Goal: Navigation & Orientation: Understand site structure

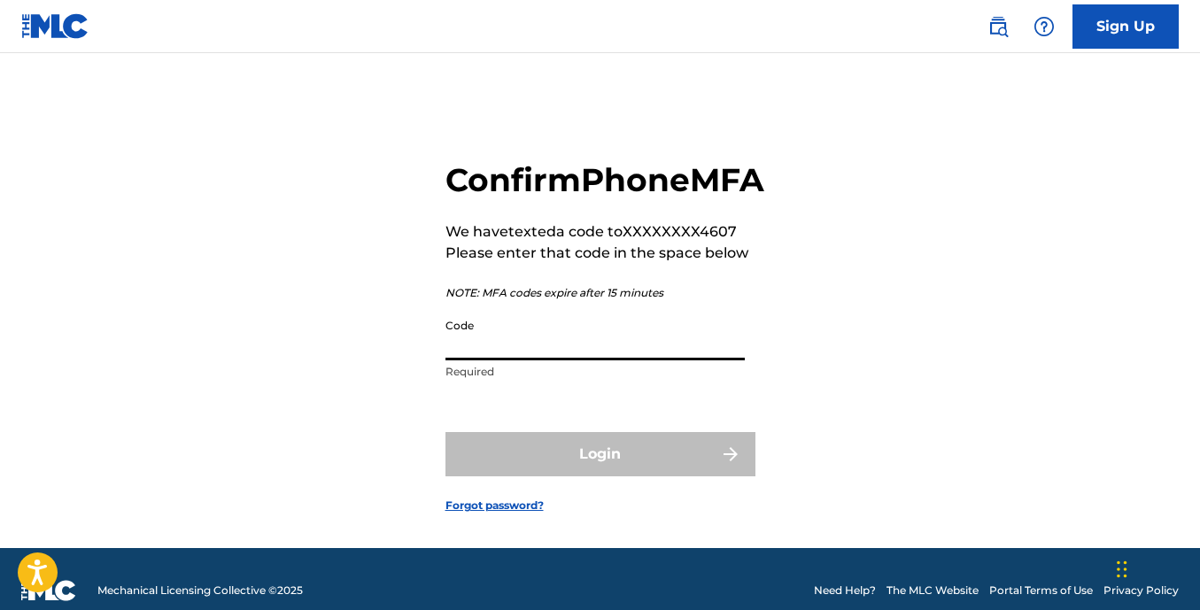
click at [675, 360] on input "Code" at bounding box center [594, 335] width 299 height 50
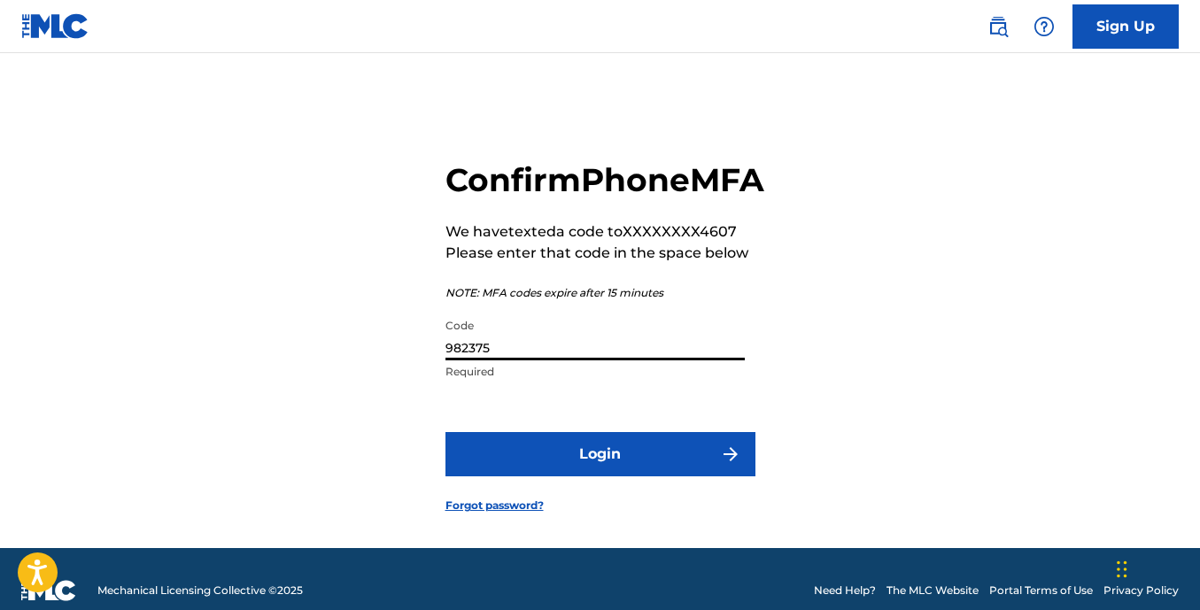
type input "982375"
click at [653, 476] on button "Login" at bounding box center [600, 454] width 310 height 44
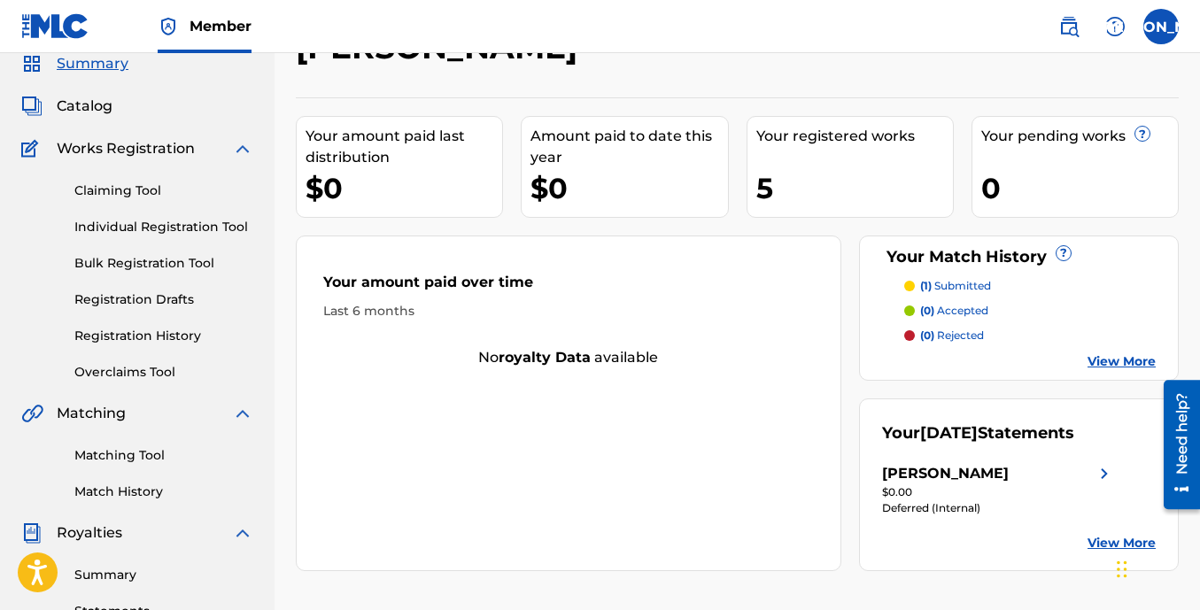
scroll to position [89, 0]
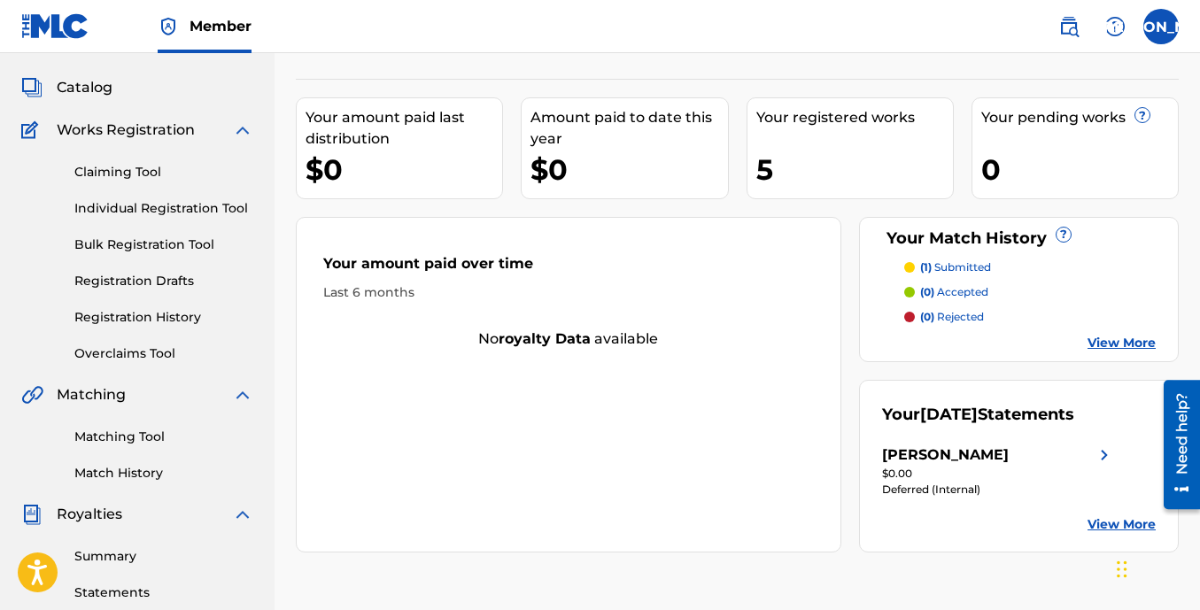
click at [96, 86] on span "Catalog" at bounding box center [85, 87] width 56 height 21
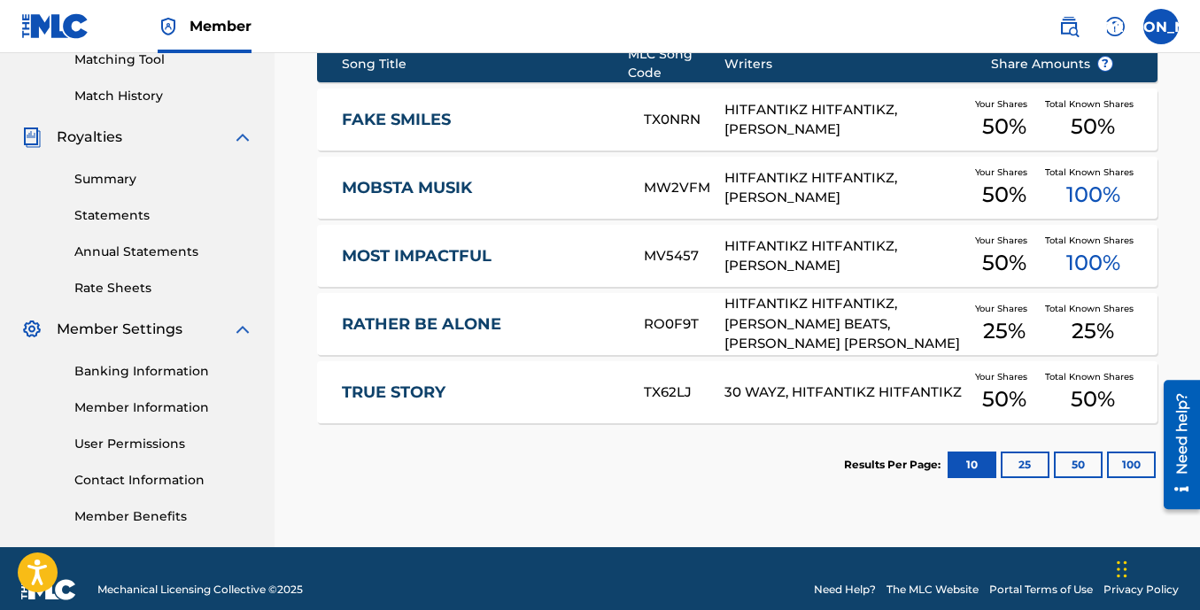
scroll to position [488, 0]
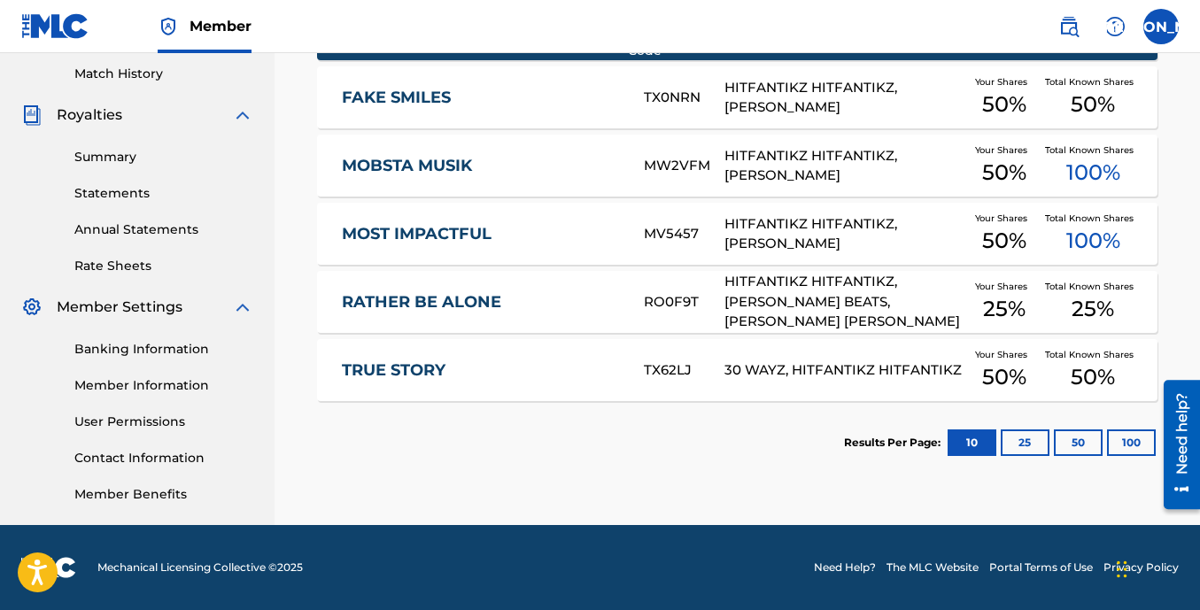
click at [382, 365] on link "TRUE STORY" at bounding box center [481, 370] width 278 height 20
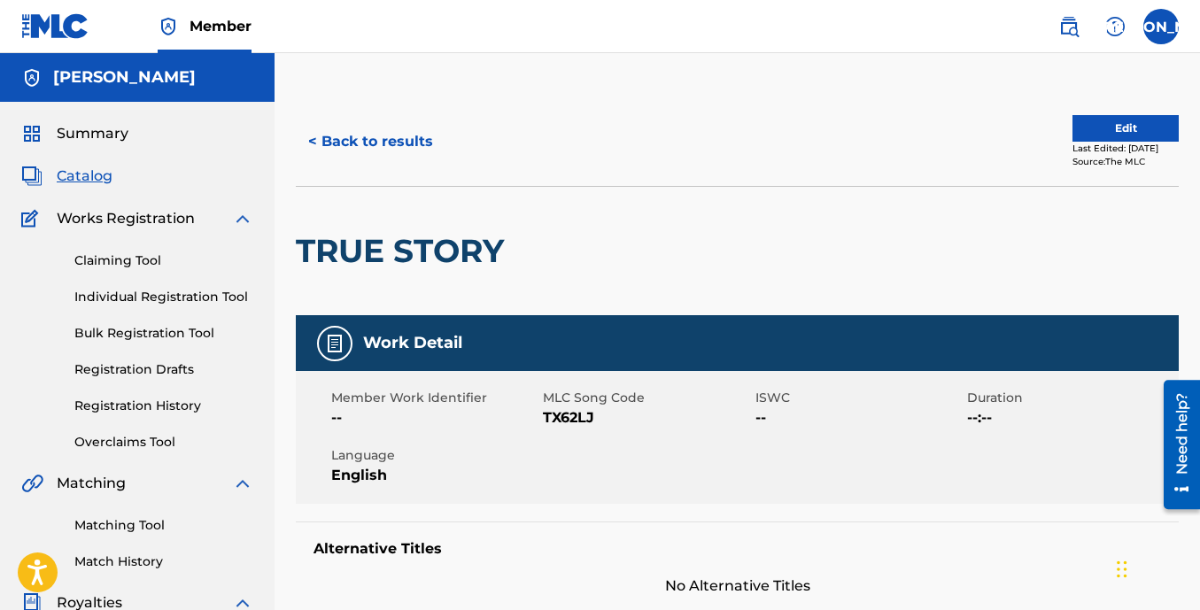
click at [105, 137] on span "Summary" at bounding box center [93, 133] width 72 height 21
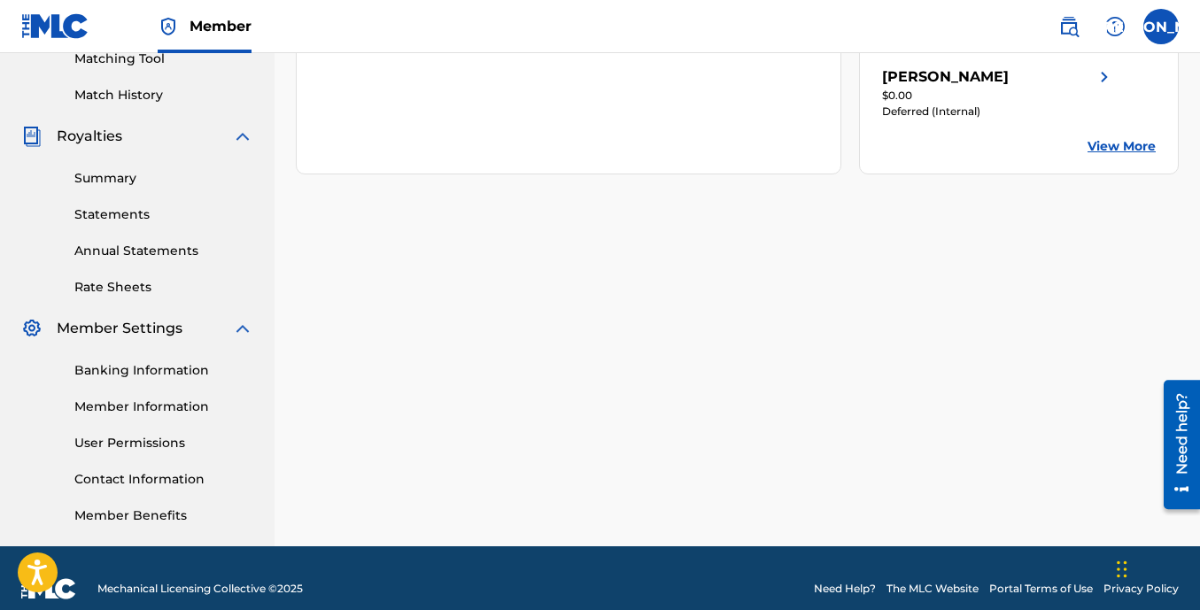
scroll to position [488, 0]
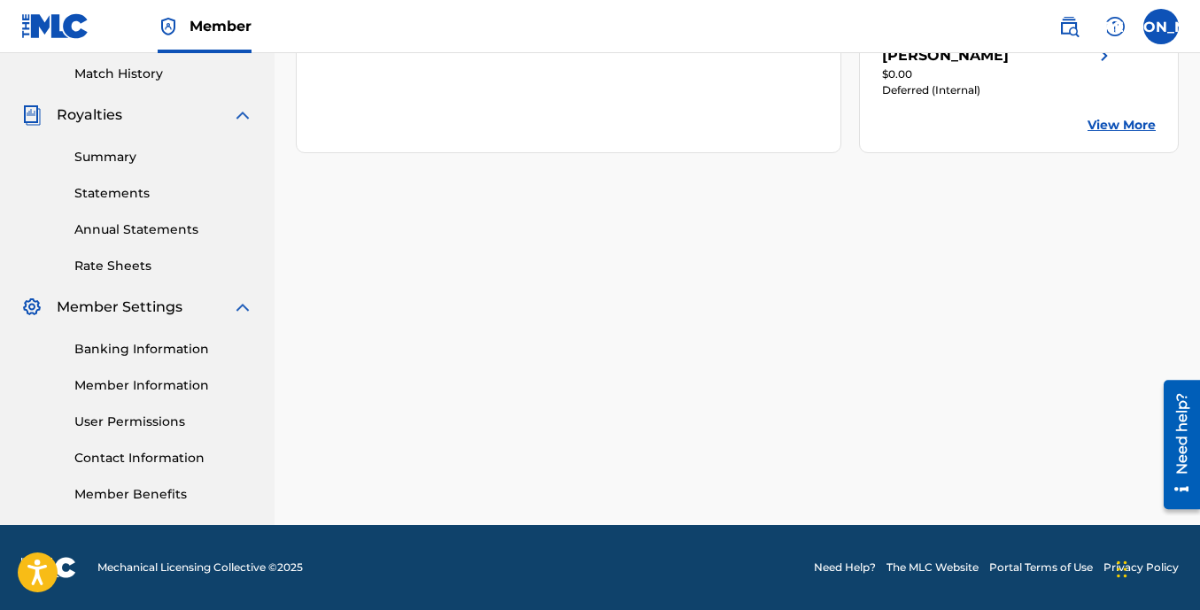
click at [1130, 131] on link "View More" at bounding box center [1121, 125] width 68 height 19
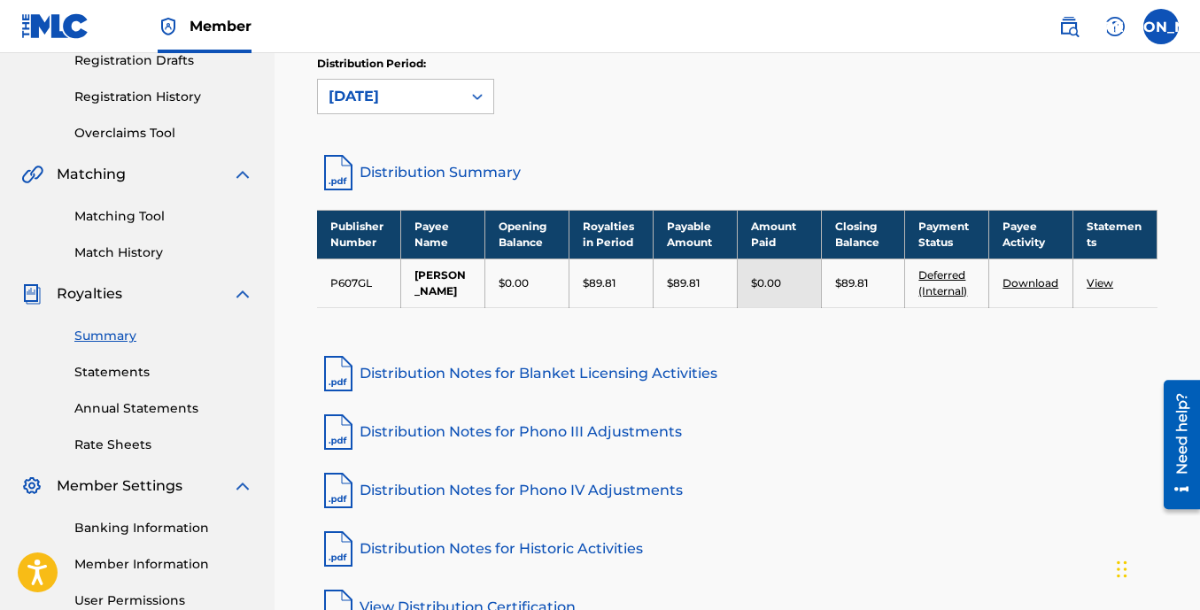
scroll to position [282, 0]
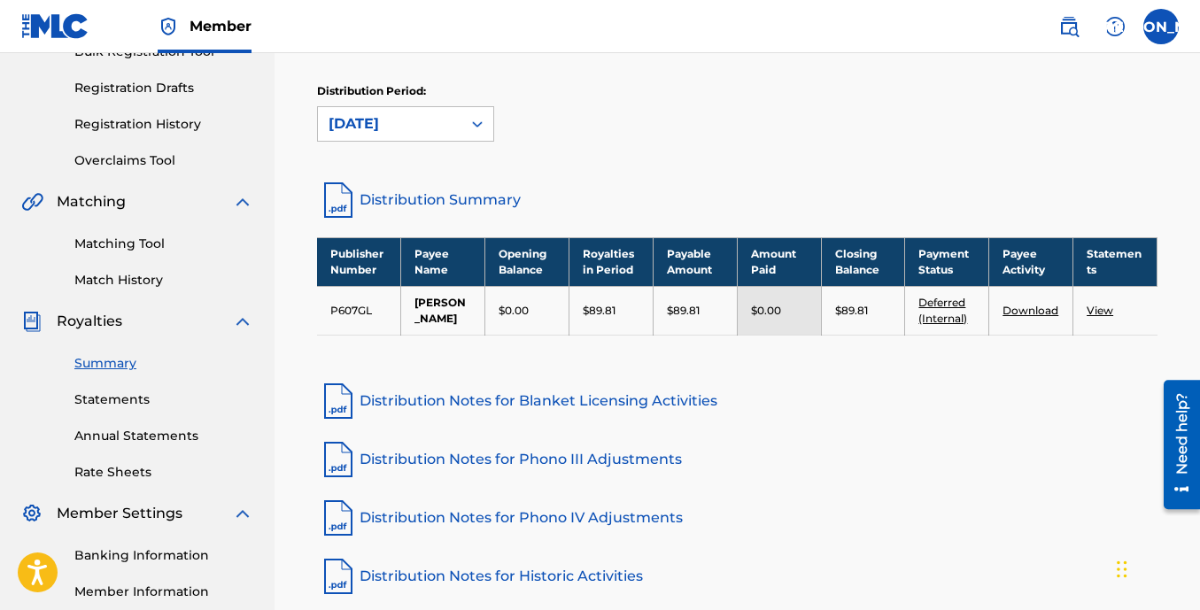
click at [646, 422] on link "Distribution Notes for Blanket Licensing Activities" at bounding box center [737, 401] width 840 height 42
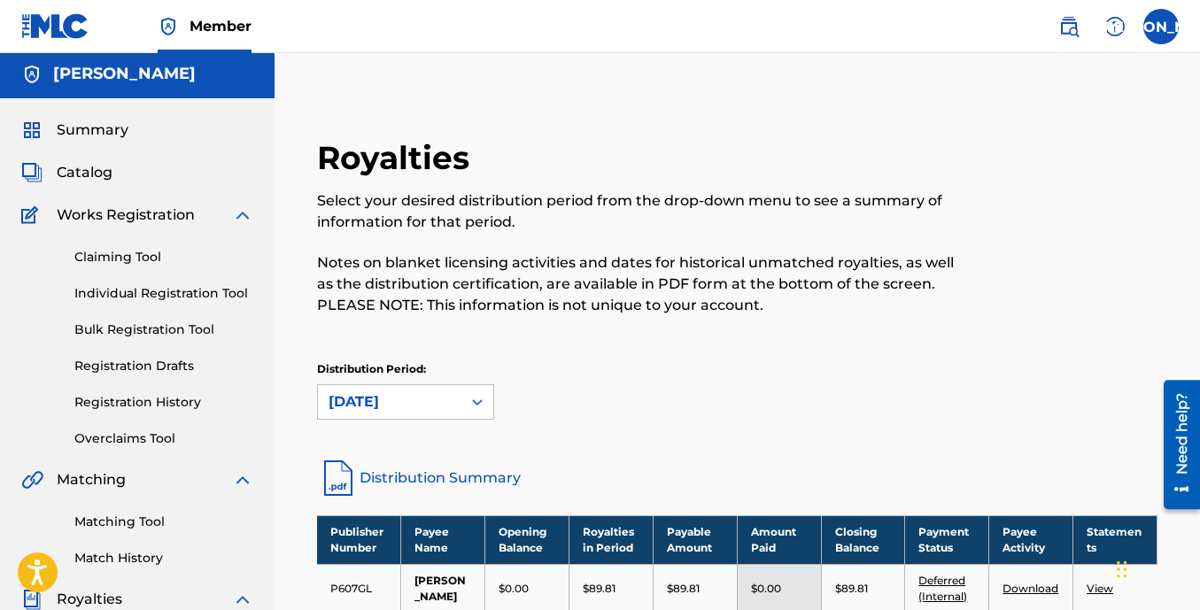
scroll to position [0, 0]
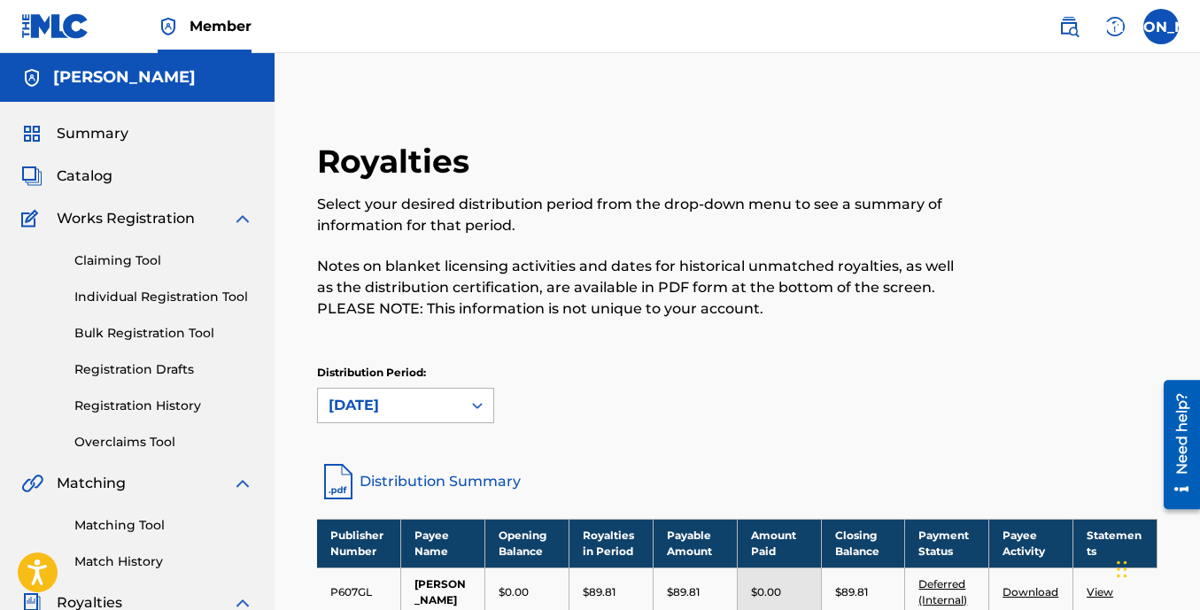
click at [464, 397] on div "[DATE]" at bounding box center [405, 405] width 177 height 35
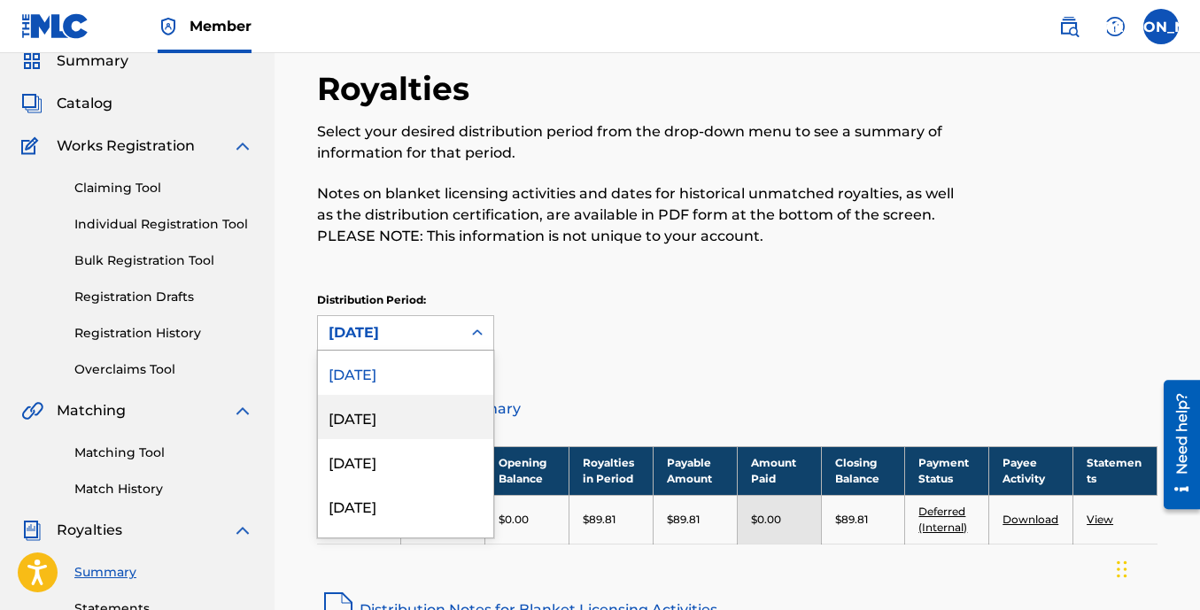
scroll to position [80, 0]
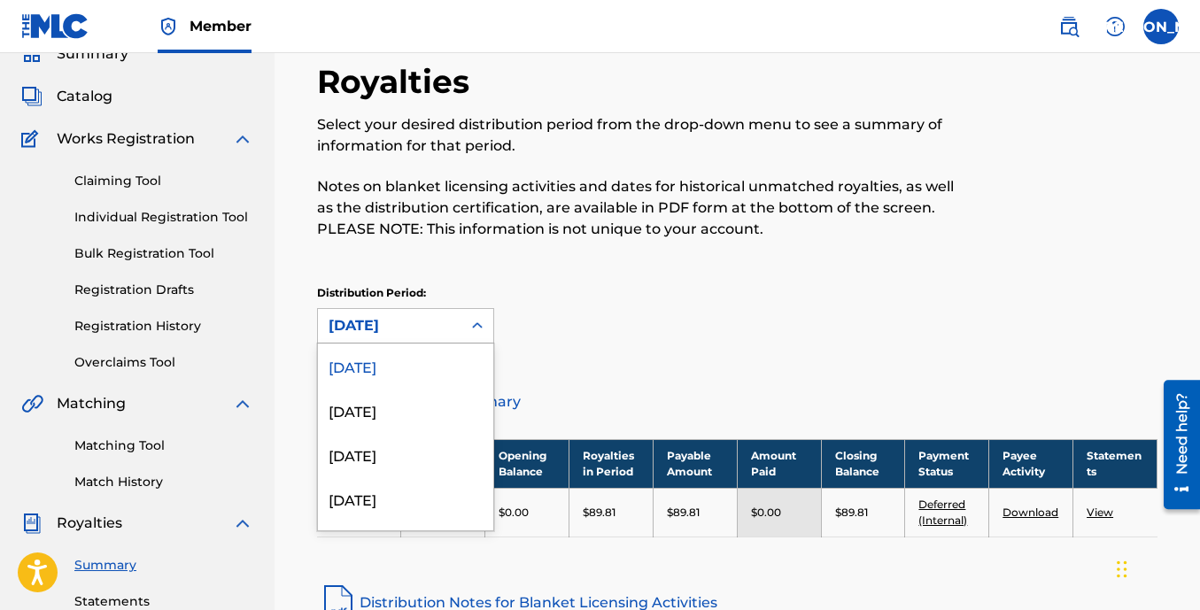
click at [747, 320] on div "Distribution Period: 53 results available. Use Up and Down to choose options, p…" at bounding box center [737, 314] width 840 height 58
click at [464, 325] on div at bounding box center [477, 326] width 32 height 32
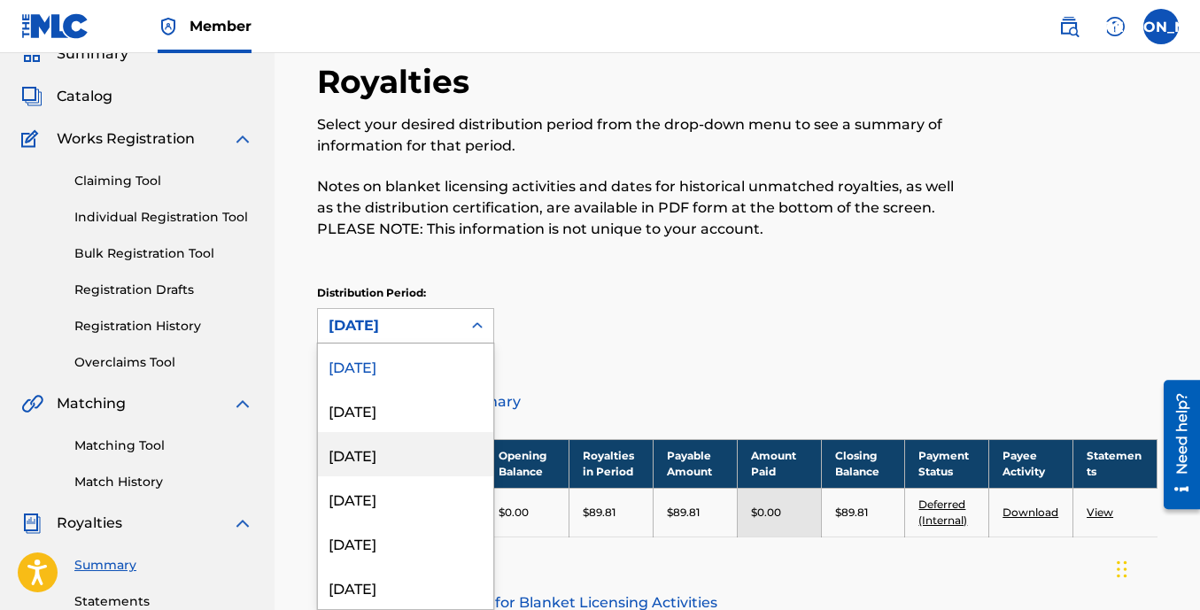
click at [384, 417] on div "[DATE]" at bounding box center [405, 410] width 175 height 44
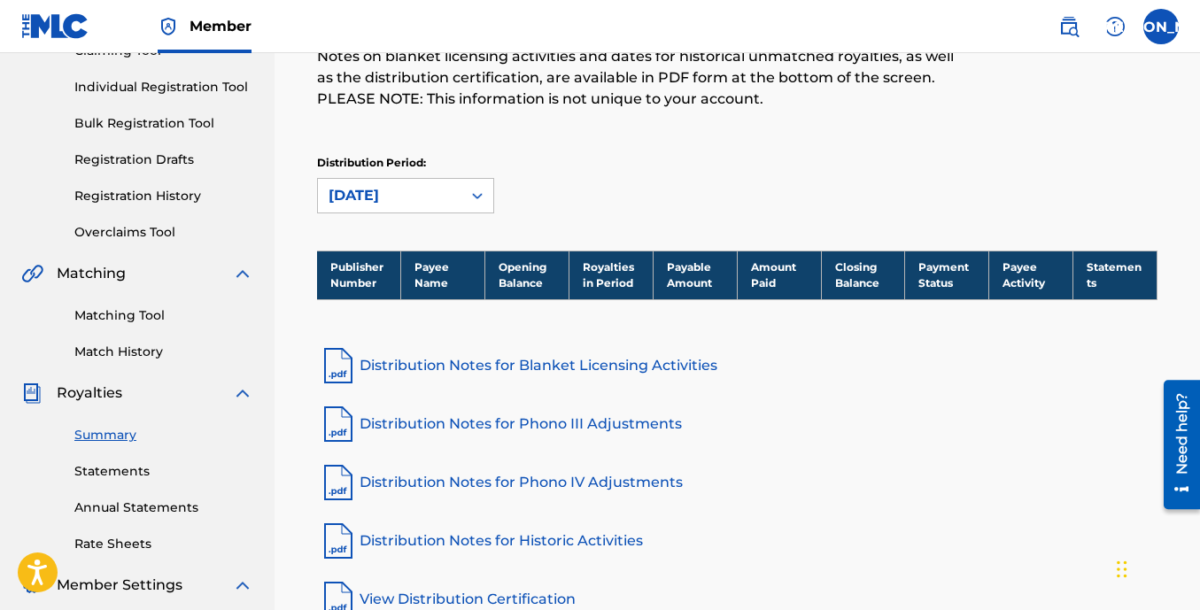
scroll to position [228, 0]
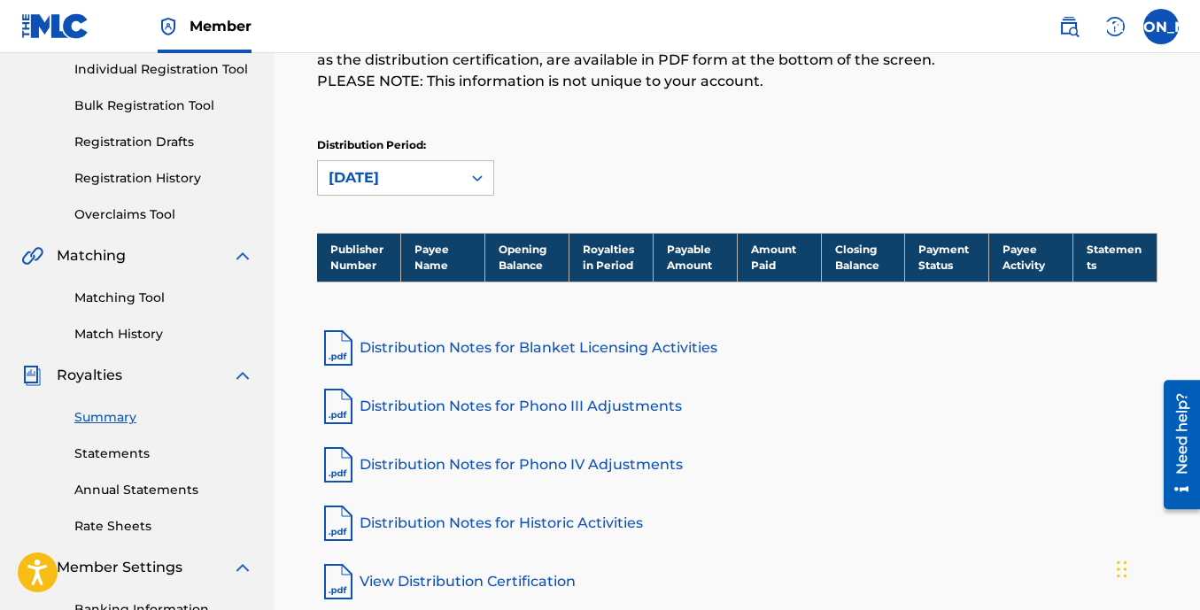
click at [476, 171] on icon at bounding box center [477, 178] width 18 height 18
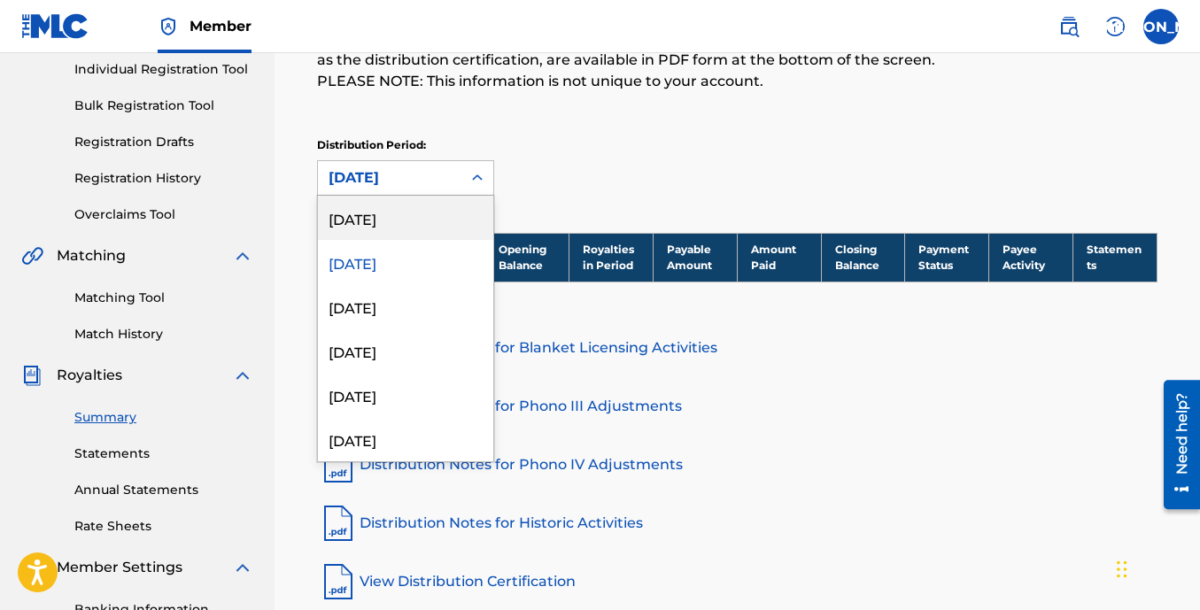
click at [392, 210] on div "[DATE]" at bounding box center [405, 218] width 175 height 44
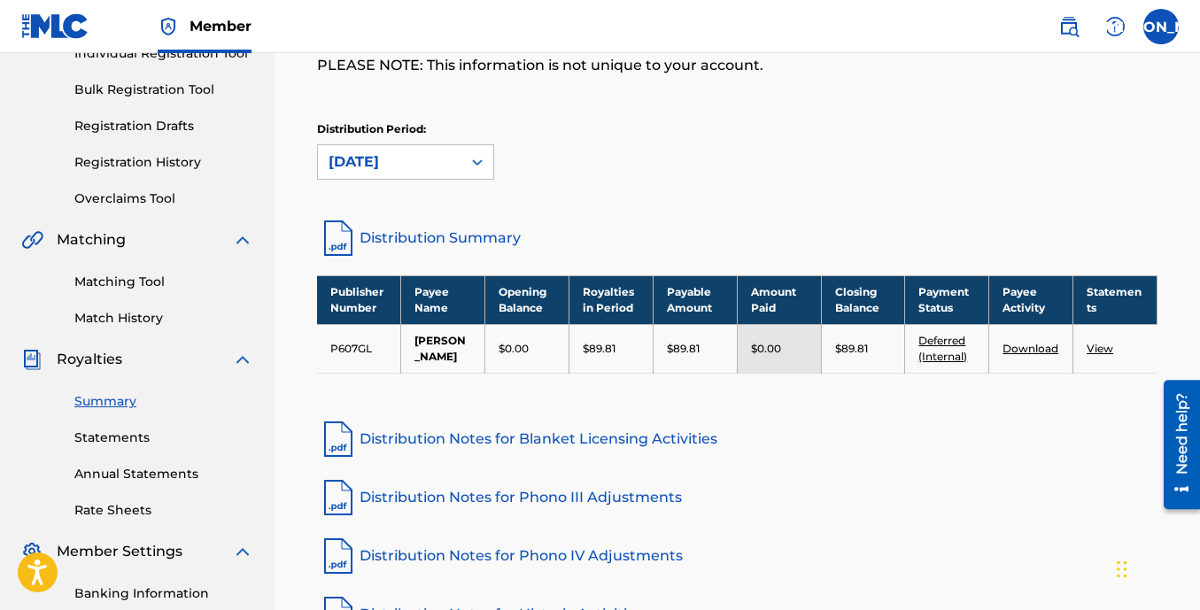
scroll to position [257, 0]
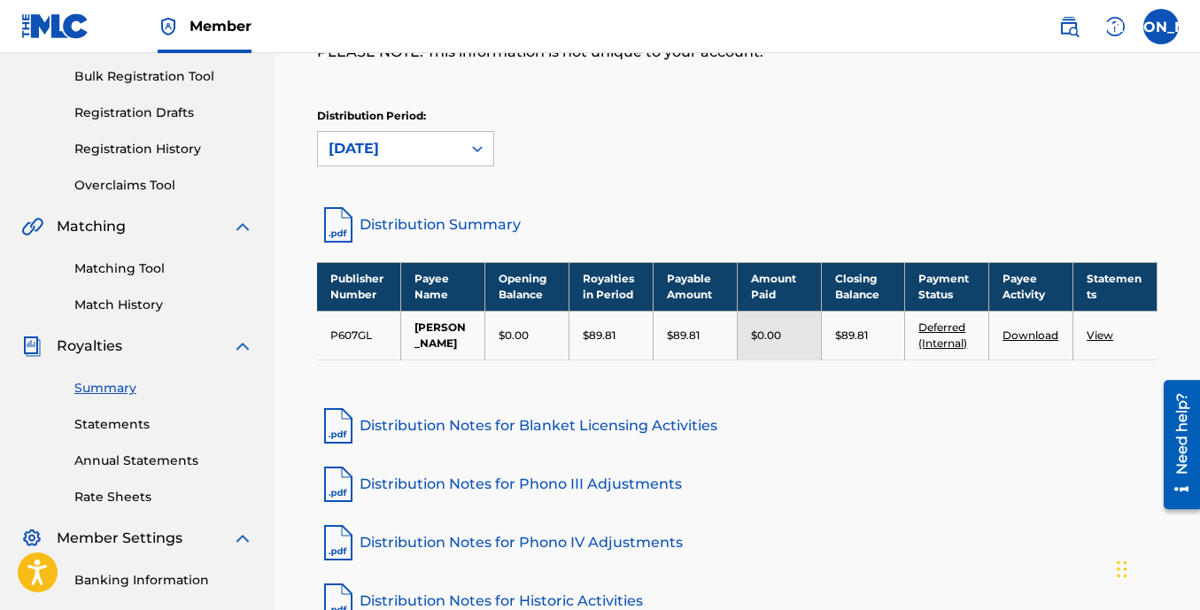
click at [141, 417] on link "Statements" at bounding box center [163, 424] width 179 height 19
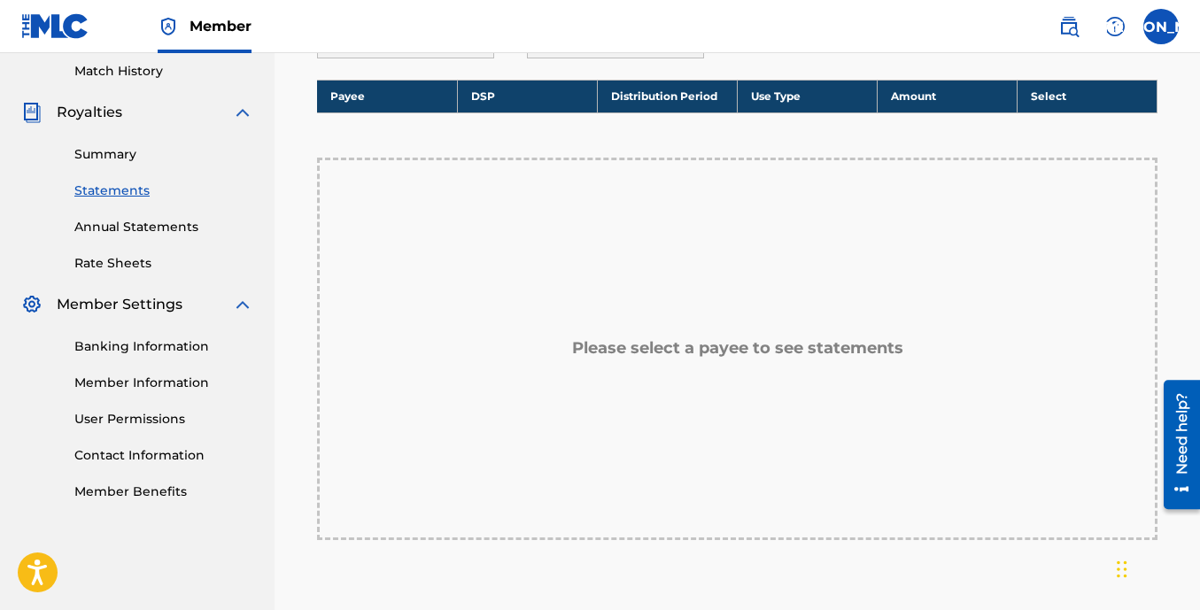
scroll to position [455, 0]
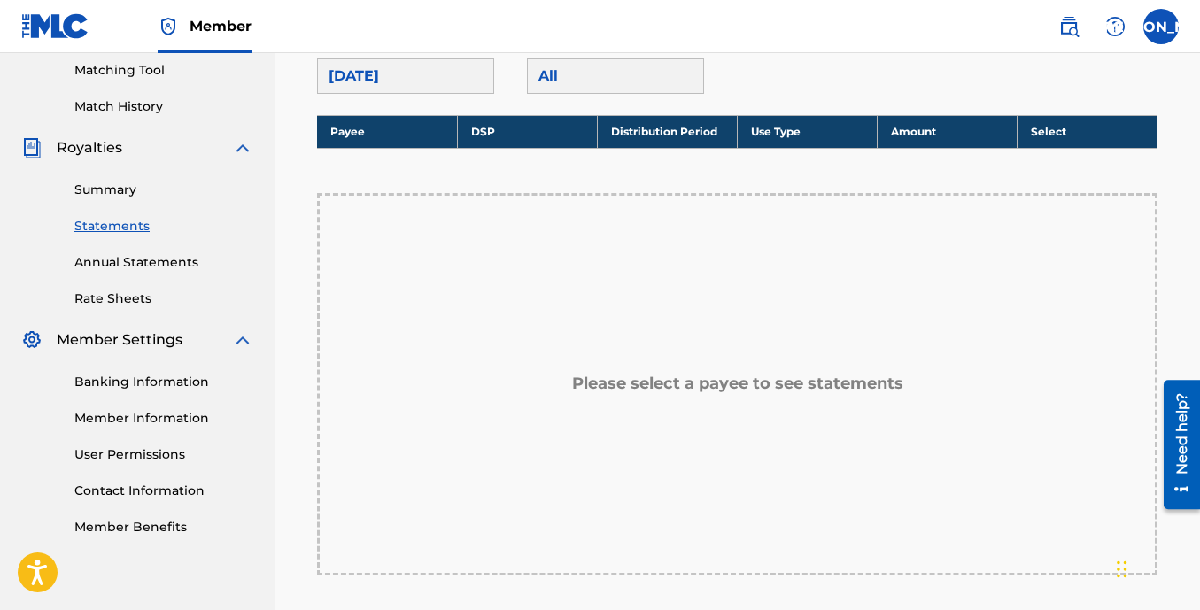
click at [146, 266] on link "Annual Statements" at bounding box center [163, 262] width 179 height 19
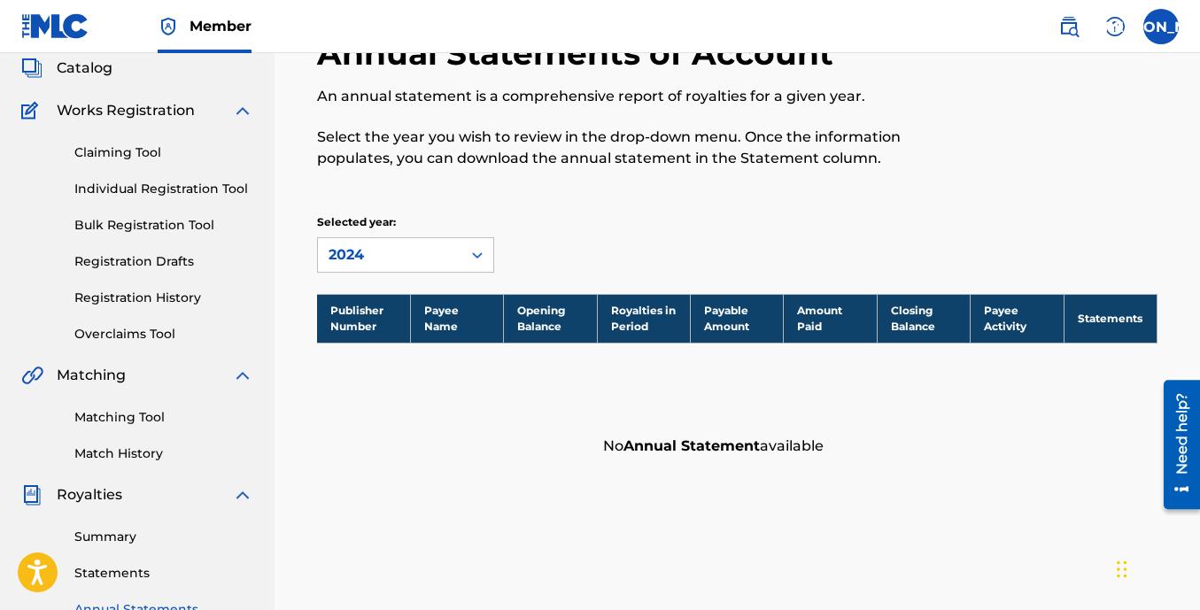
scroll to position [119, 0]
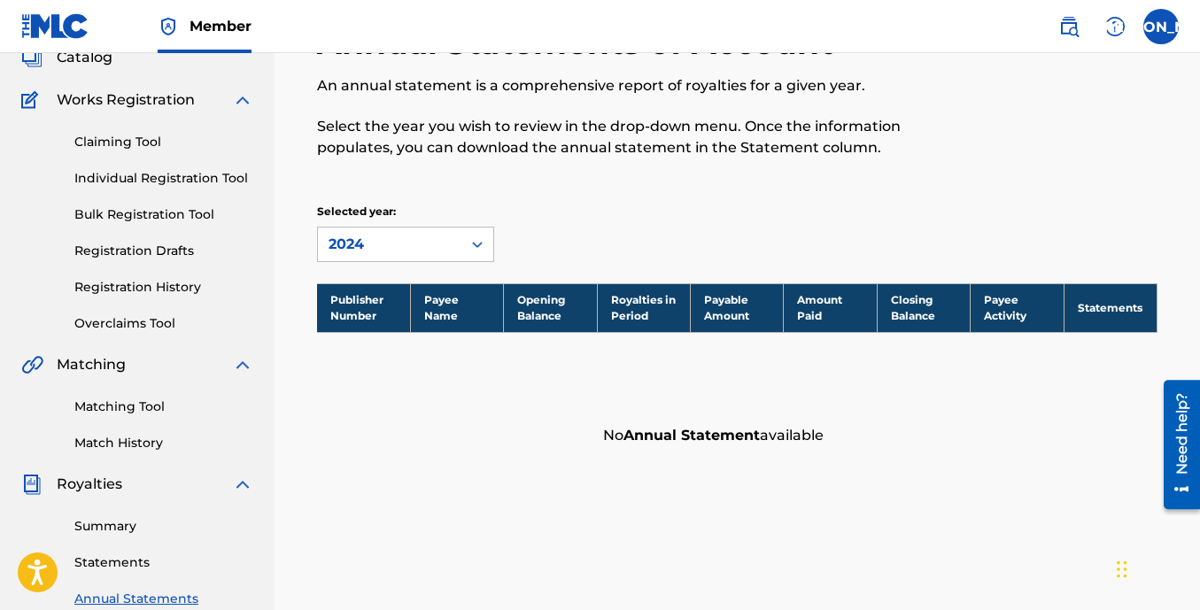
click at [145, 144] on link "Claiming Tool" at bounding box center [163, 142] width 179 height 19
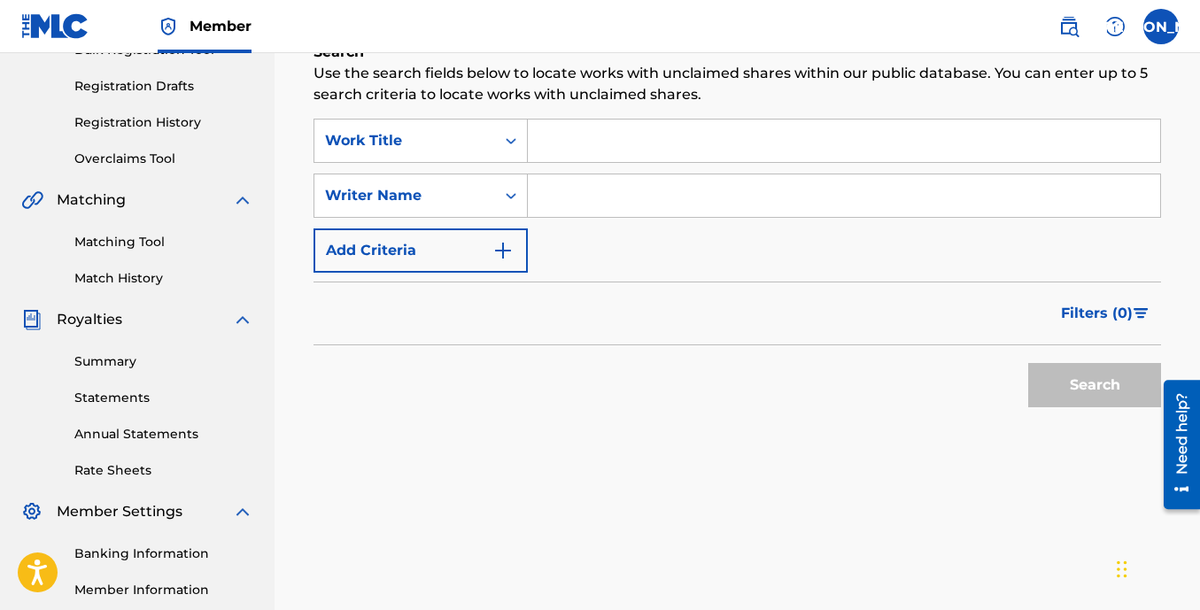
scroll to position [282, 0]
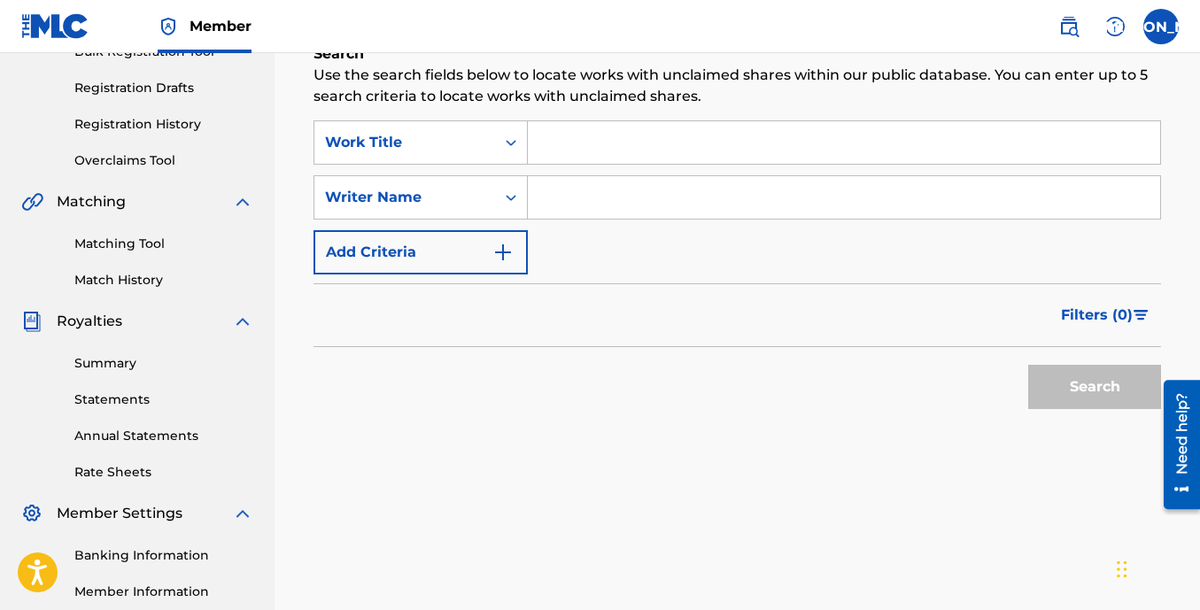
click at [120, 359] on link "Summary" at bounding box center [163, 363] width 179 height 19
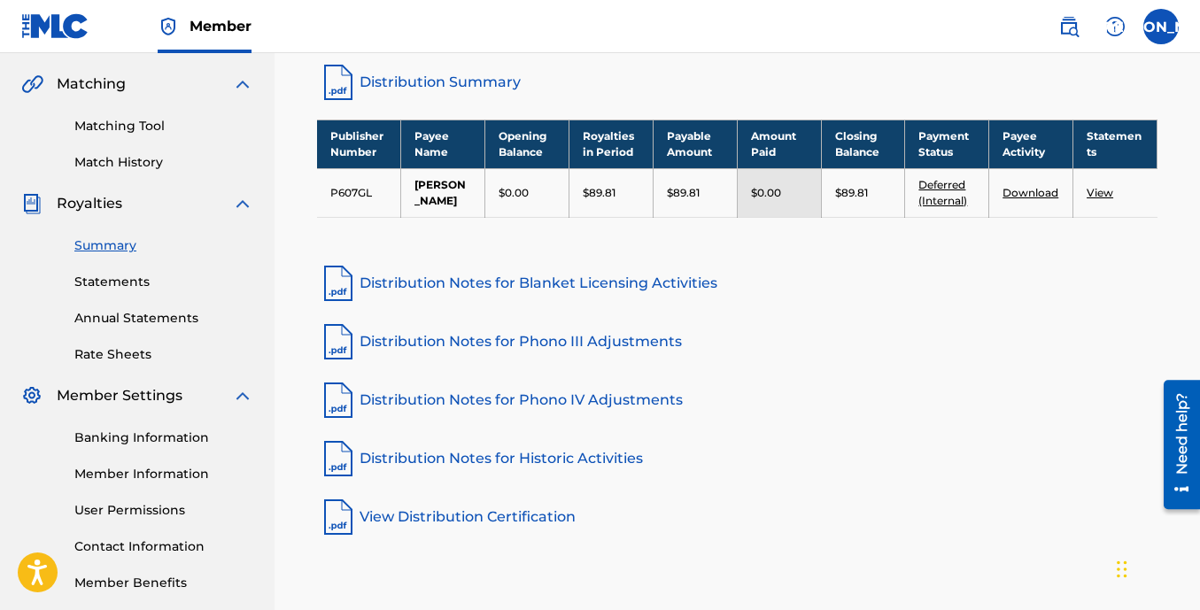
scroll to position [413, 0]
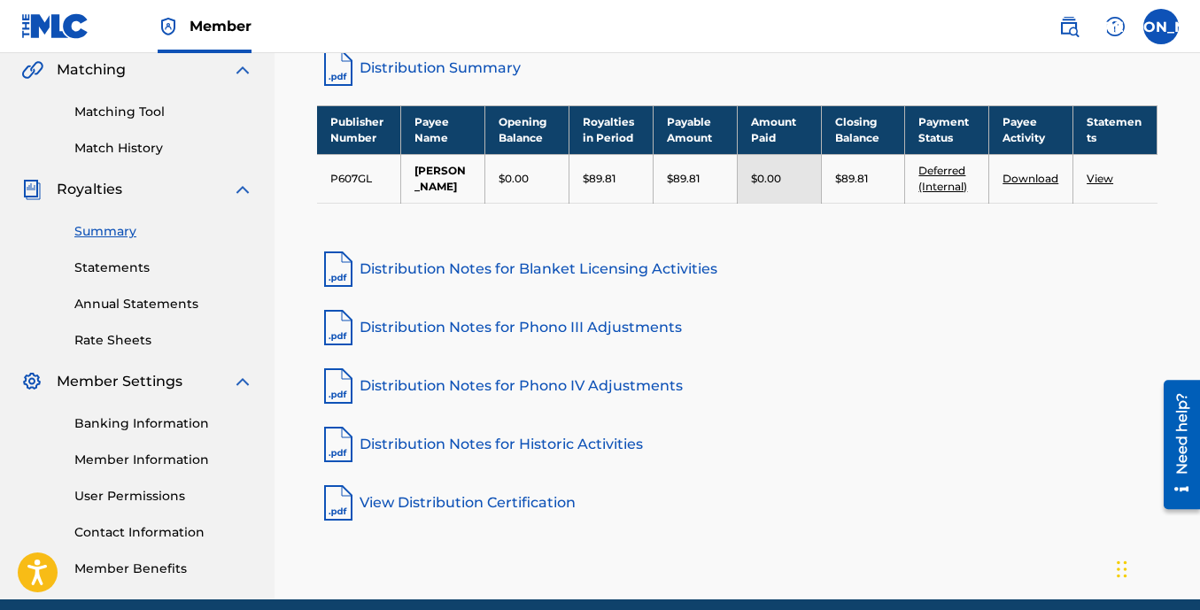
click at [136, 343] on link "Rate Sheets" at bounding box center [163, 340] width 179 height 19
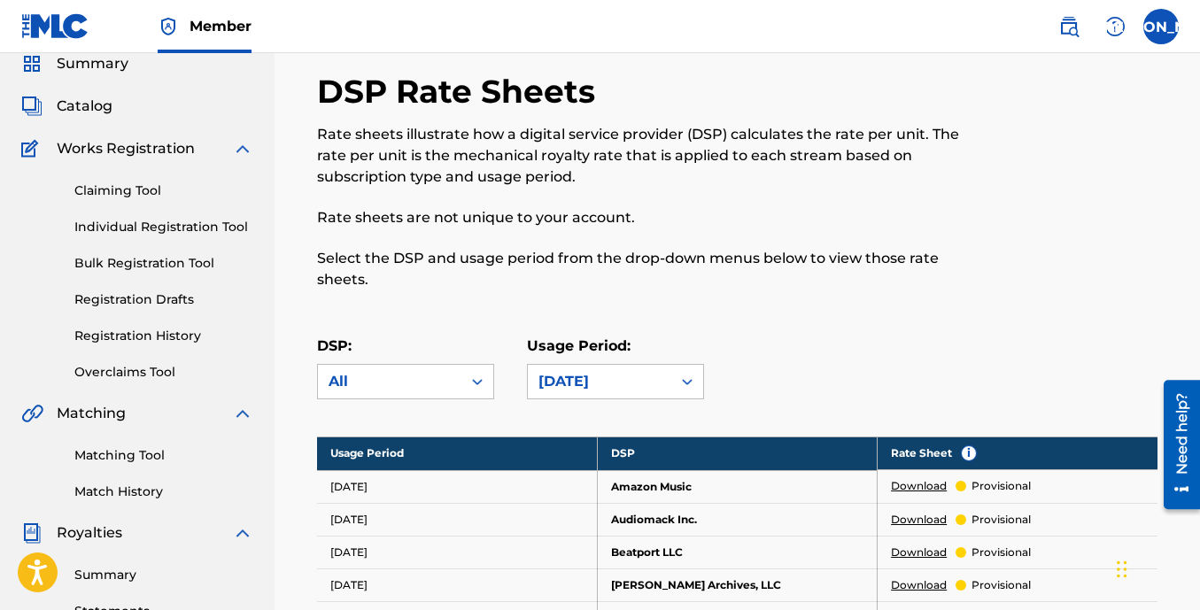
scroll to position [177, 0]
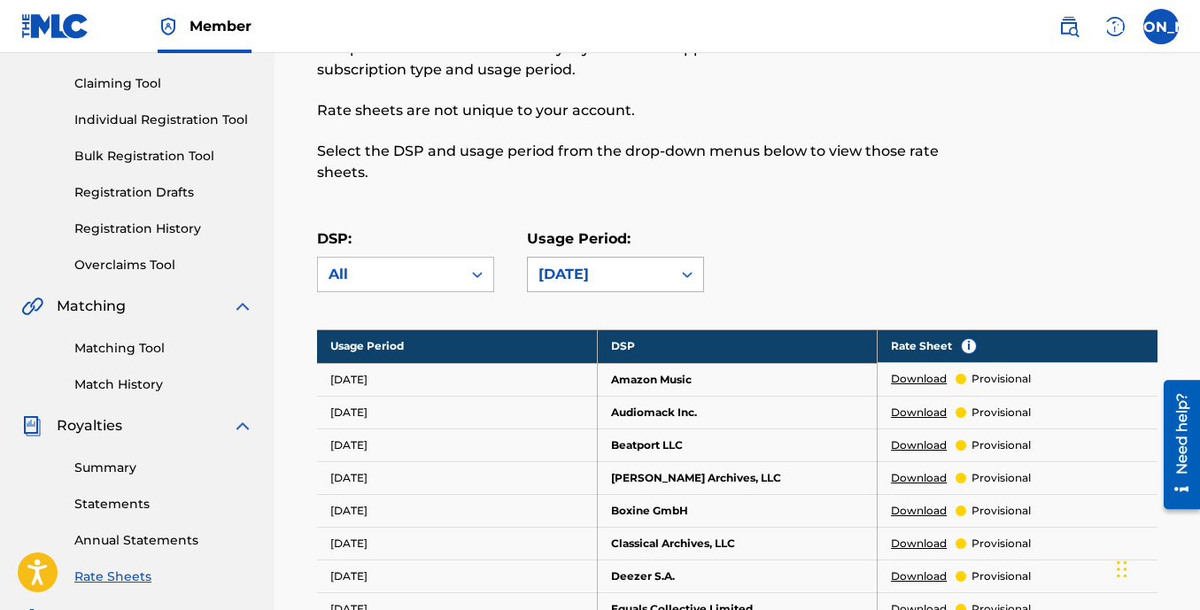
click at [683, 268] on icon at bounding box center [687, 275] width 18 height 18
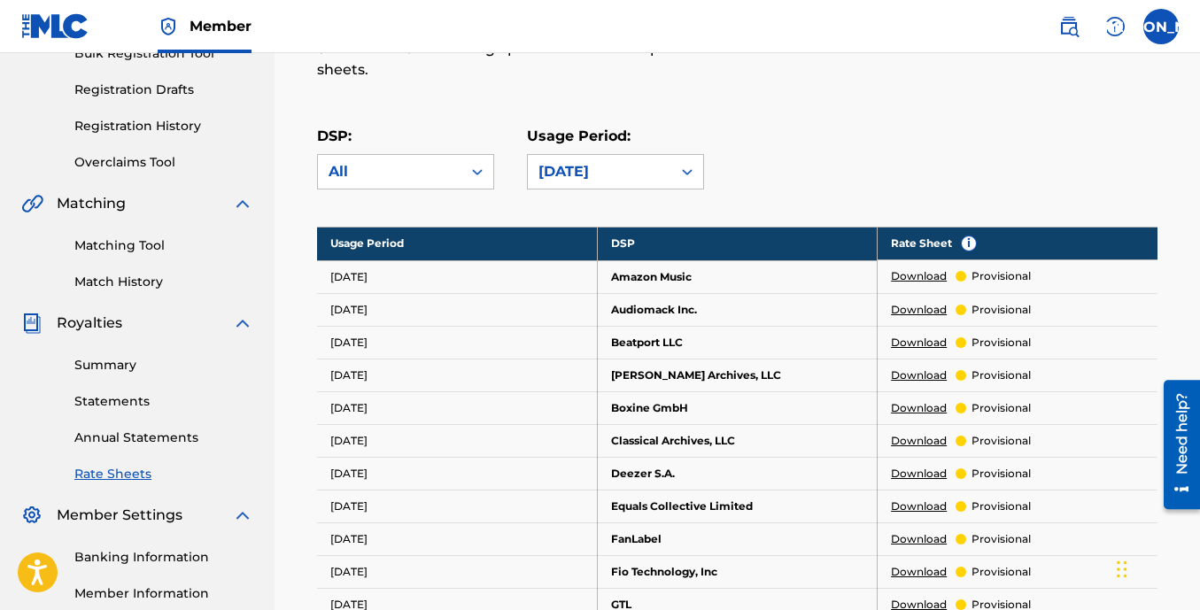
scroll to position [295, 0]
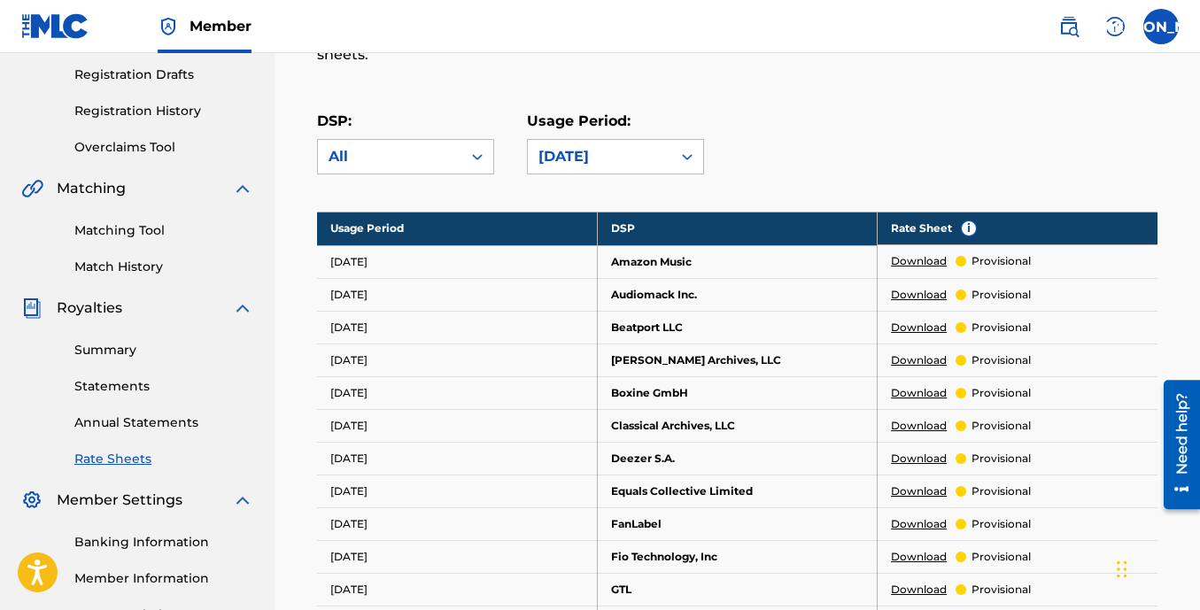
click at [131, 430] on link "Annual Statements" at bounding box center [163, 422] width 179 height 19
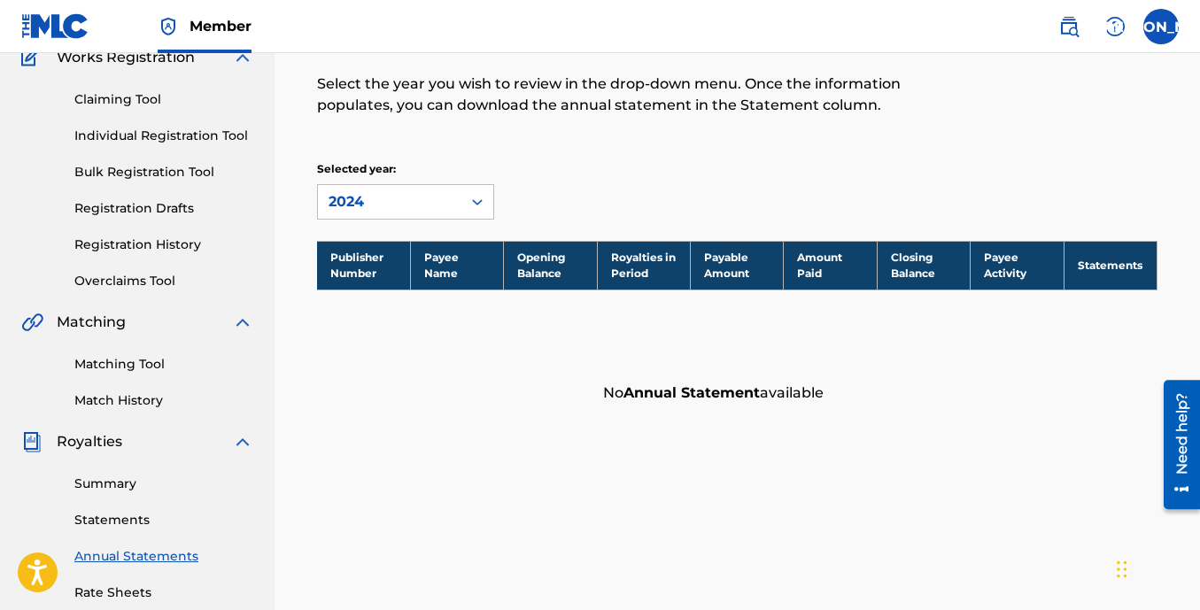
scroll to position [177, 0]
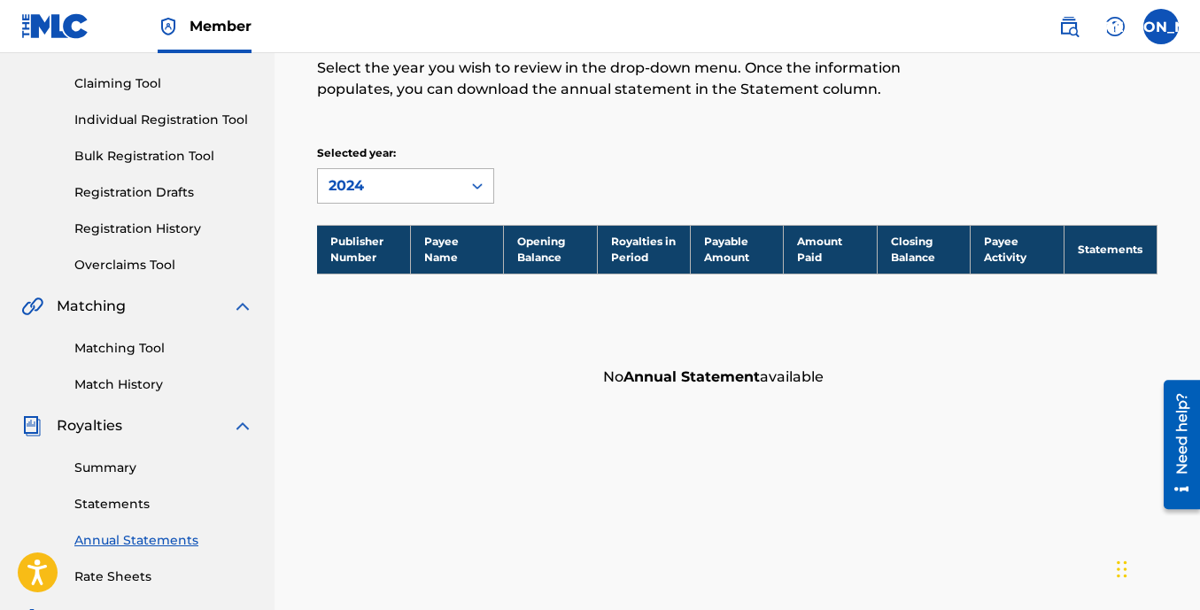
click at [474, 188] on icon at bounding box center [477, 186] width 11 height 6
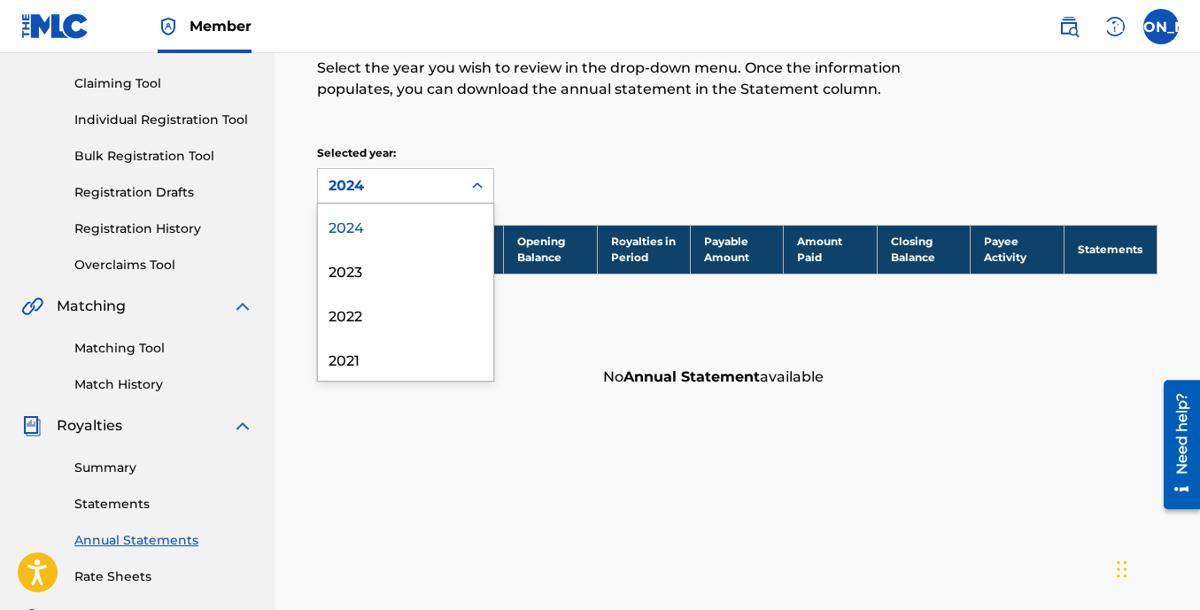
click at [677, 135] on div "Annual Statements of Account An annual statement is a comprehensive report of r…" at bounding box center [737, 181] width 883 height 432
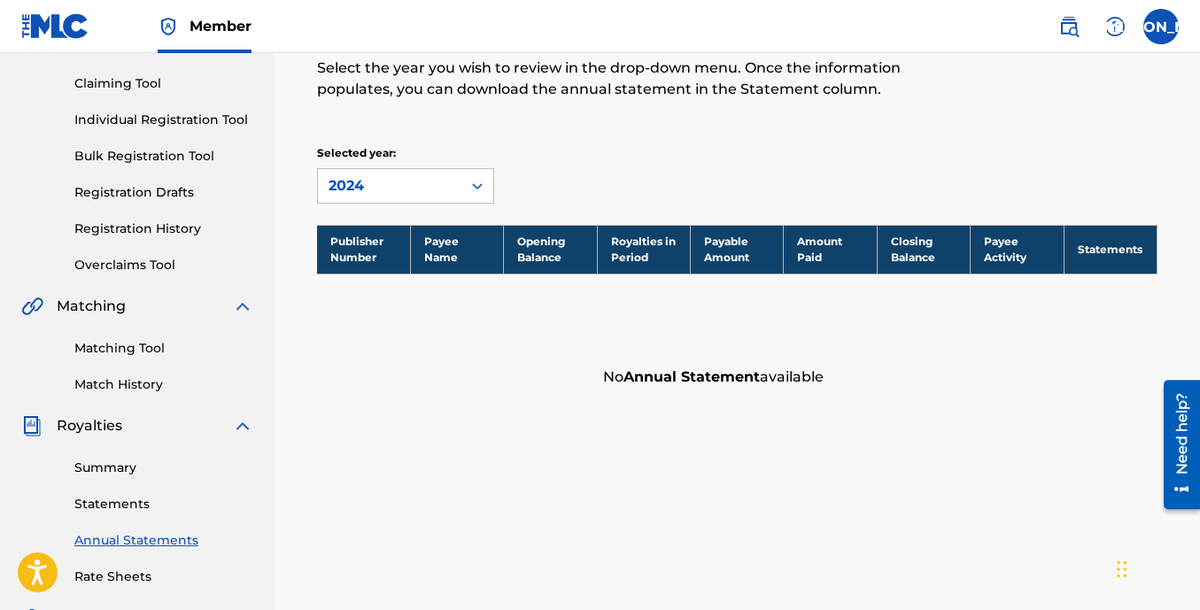
click at [152, 505] on link "Statements" at bounding box center [163, 504] width 179 height 19
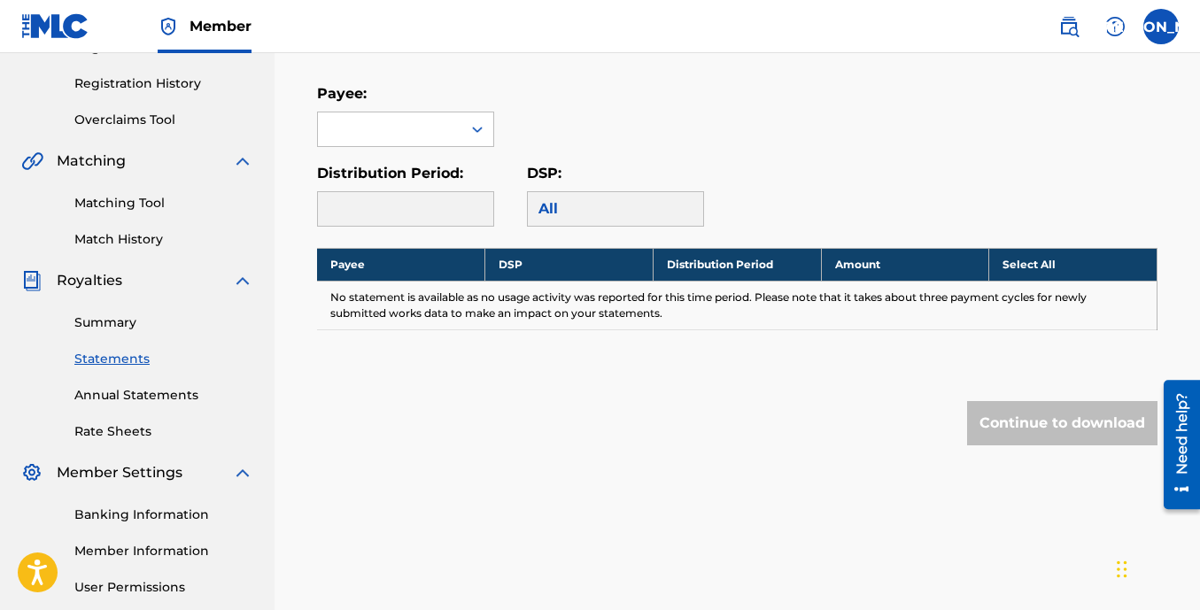
scroll to position [325, 0]
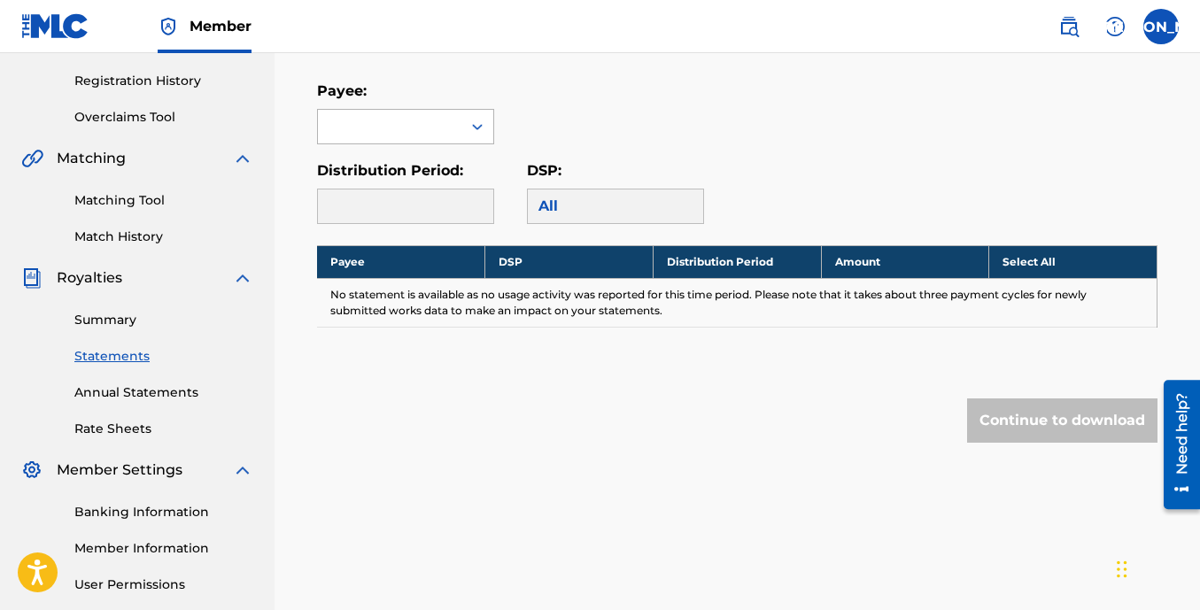
click at [449, 135] on div at bounding box center [389, 127] width 143 height 34
click at [436, 189] on div "[PERSON_NAME]" at bounding box center [405, 166] width 175 height 44
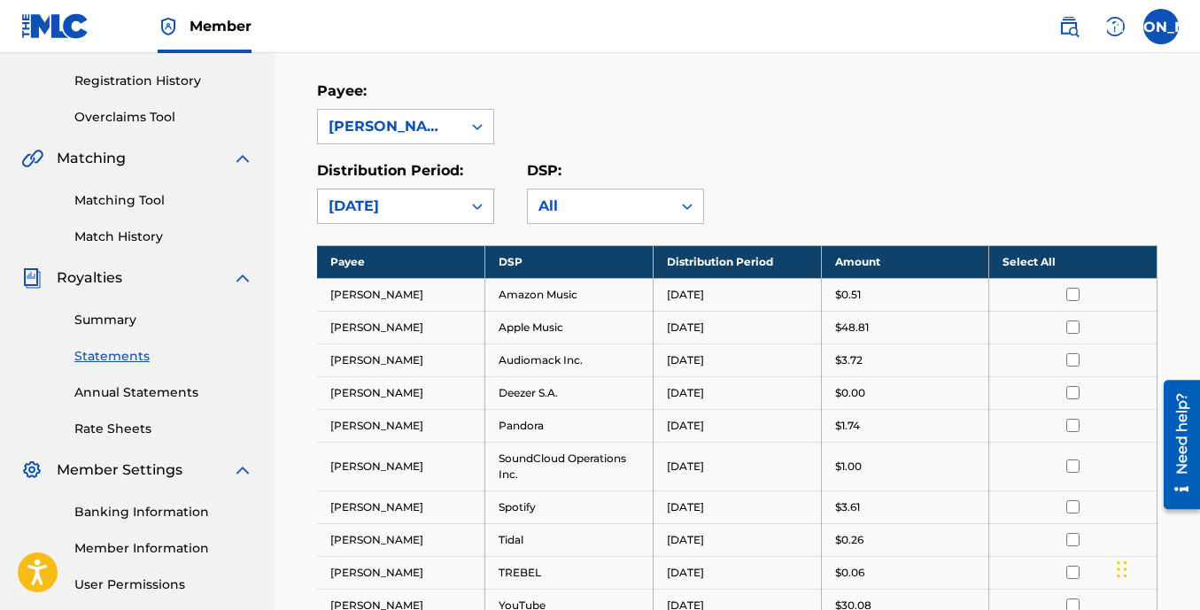
click at [459, 194] on div "[DATE]" at bounding box center [389, 206] width 143 height 34
click at [693, 91] on div "Payee: [PERSON_NAME]" at bounding box center [737, 113] width 840 height 64
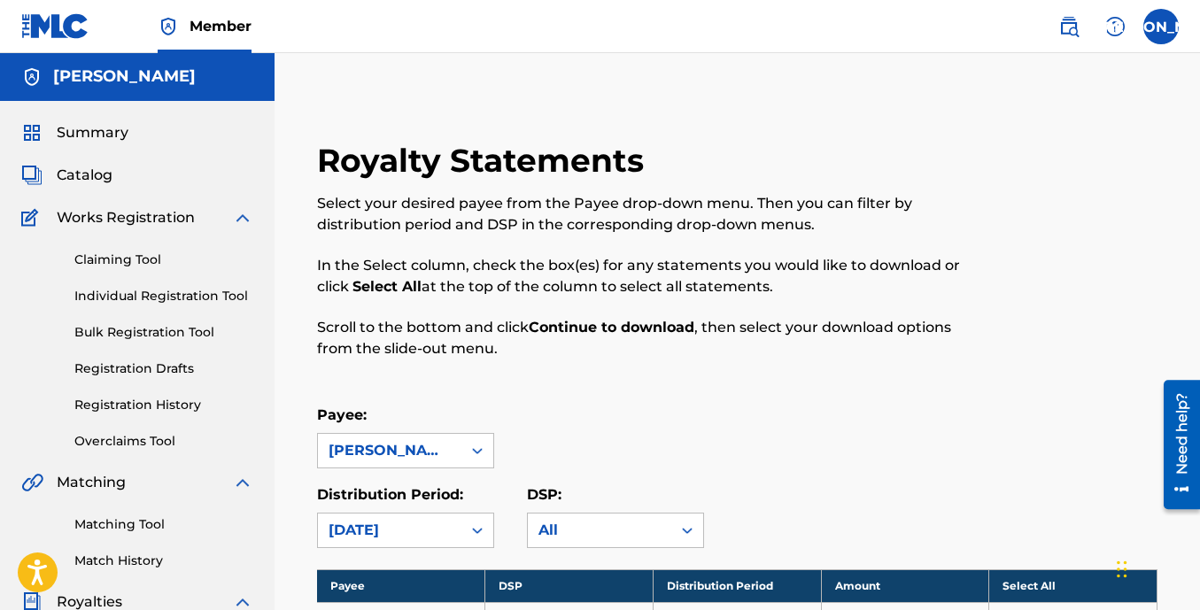
scroll to position [0, 0]
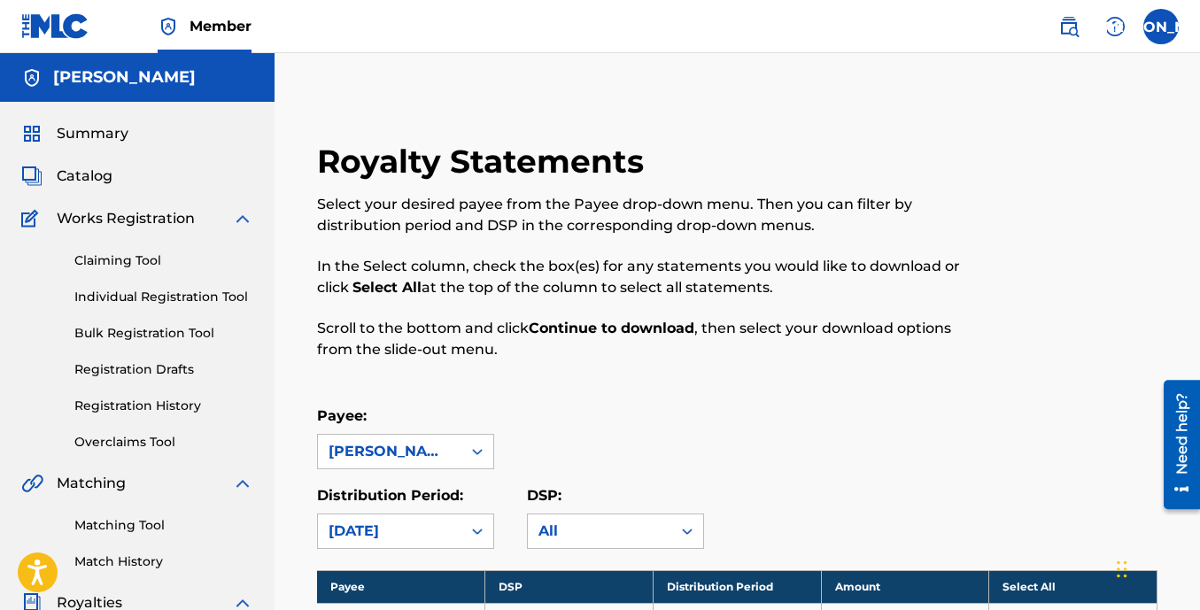
click at [188, 234] on div "Claiming Tool Individual Registration Tool Bulk Registration Tool Registration …" at bounding box center [137, 340] width 232 height 222
click at [181, 226] on span "Works Registration" at bounding box center [126, 218] width 138 height 21
click at [249, 219] on img at bounding box center [242, 218] width 21 height 21
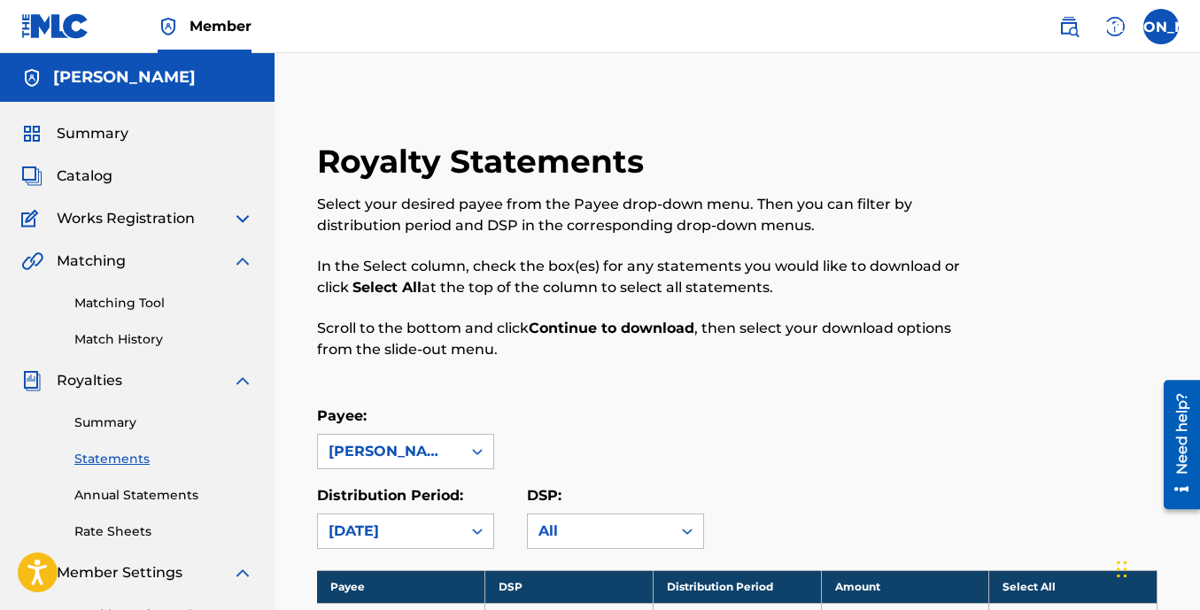
click at [127, 301] on link "Matching Tool" at bounding box center [163, 303] width 179 height 19
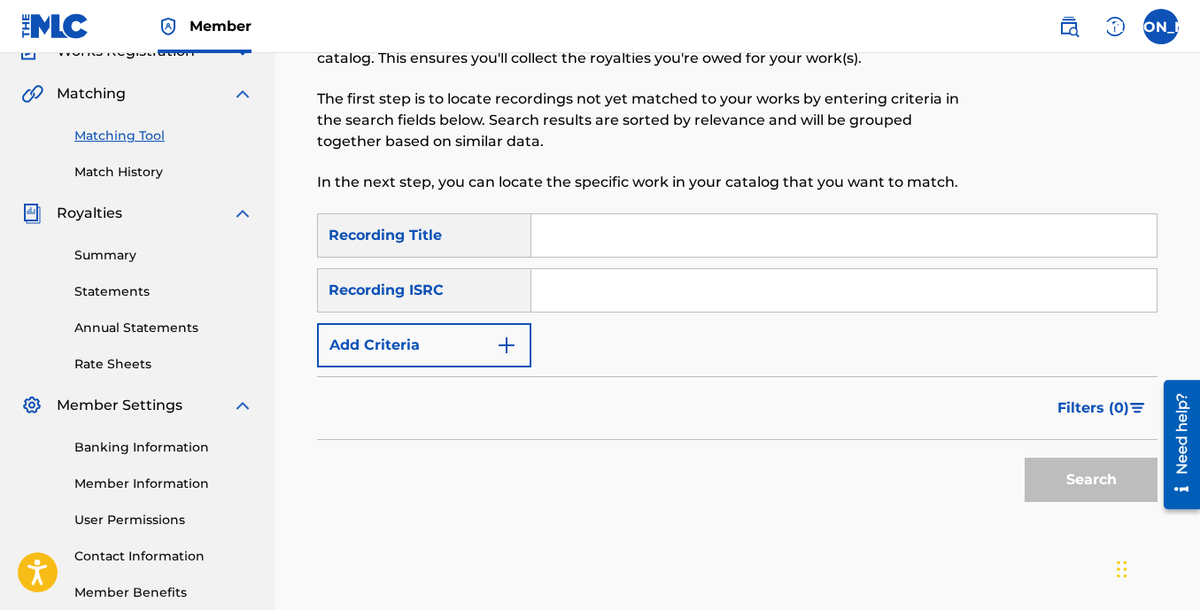
scroll to position [148, 0]
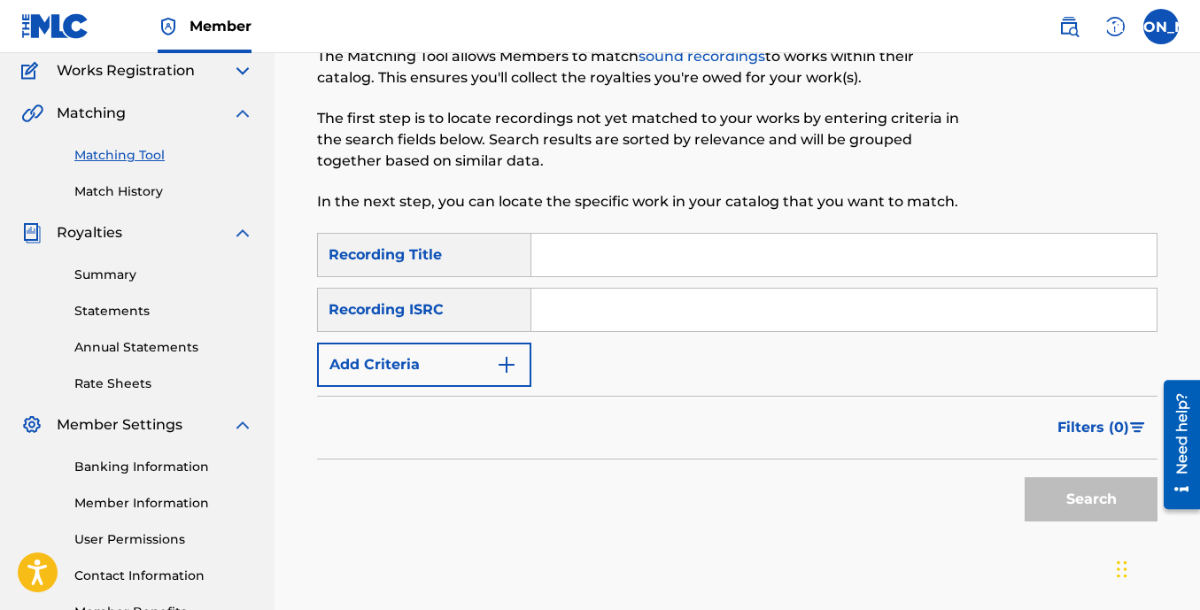
click at [123, 196] on link "Match History" at bounding box center [163, 191] width 179 height 19
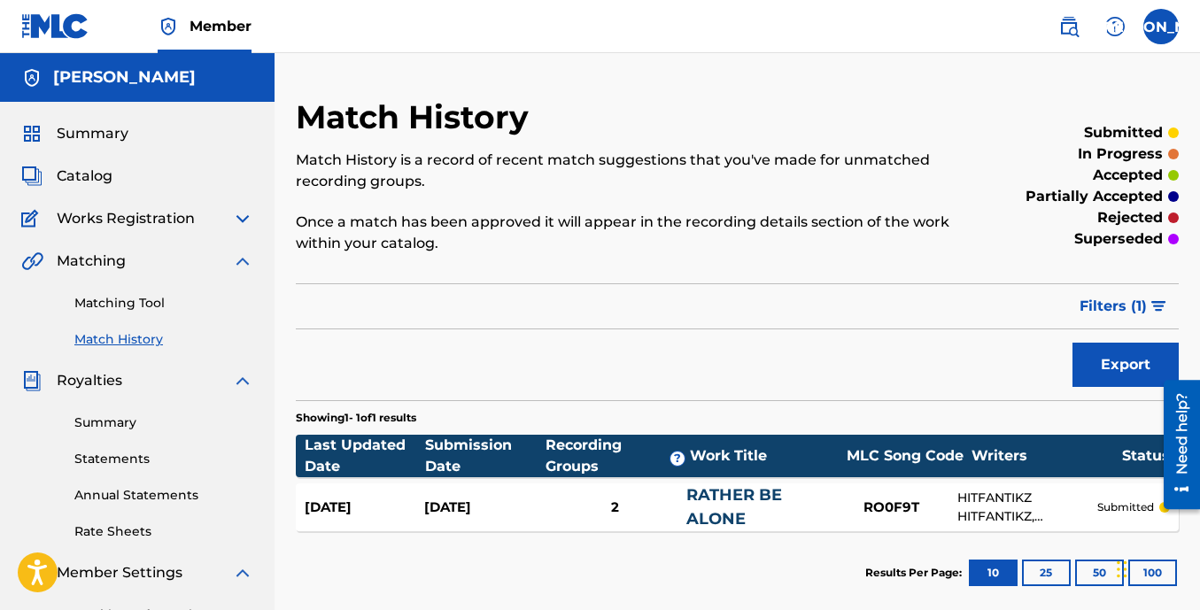
click at [95, 174] on span "Catalog" at bounding box center [85, 176] width 56 height 21
